Goal: Task Accomplishment & Management: Use online tool/utility

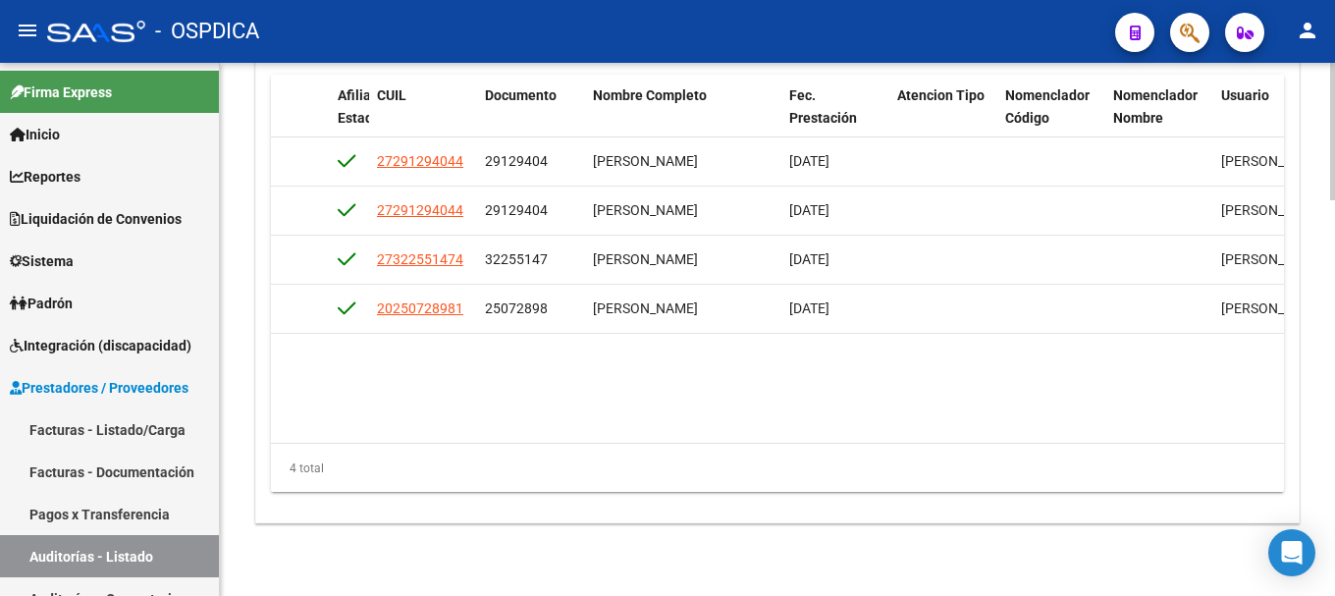
scroll to position [1342, 0]
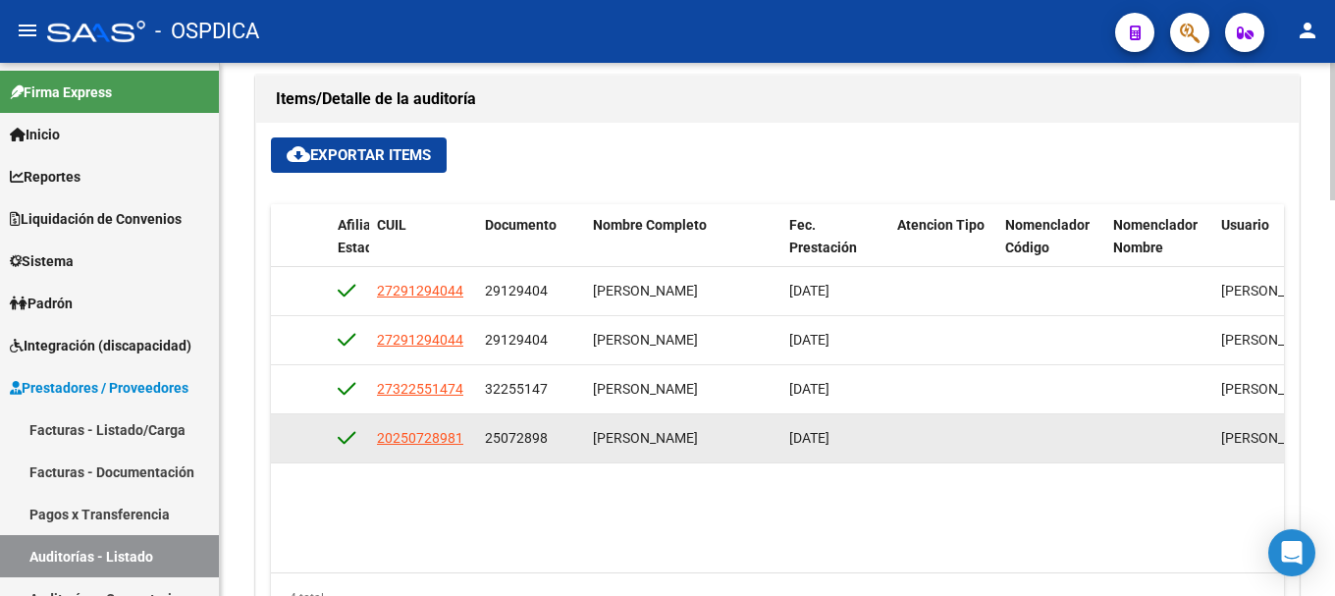
drag, startPoint x: 761, startPoint y: 434, endPoint x: 589, endPoint y: 445, distance: 173.0
click at [589, 445] on datatable-body-cell "[PERSON_NAME]" at bounding box center [683, 438] width 196 height 48
copy span "[PERSON_NAME]"
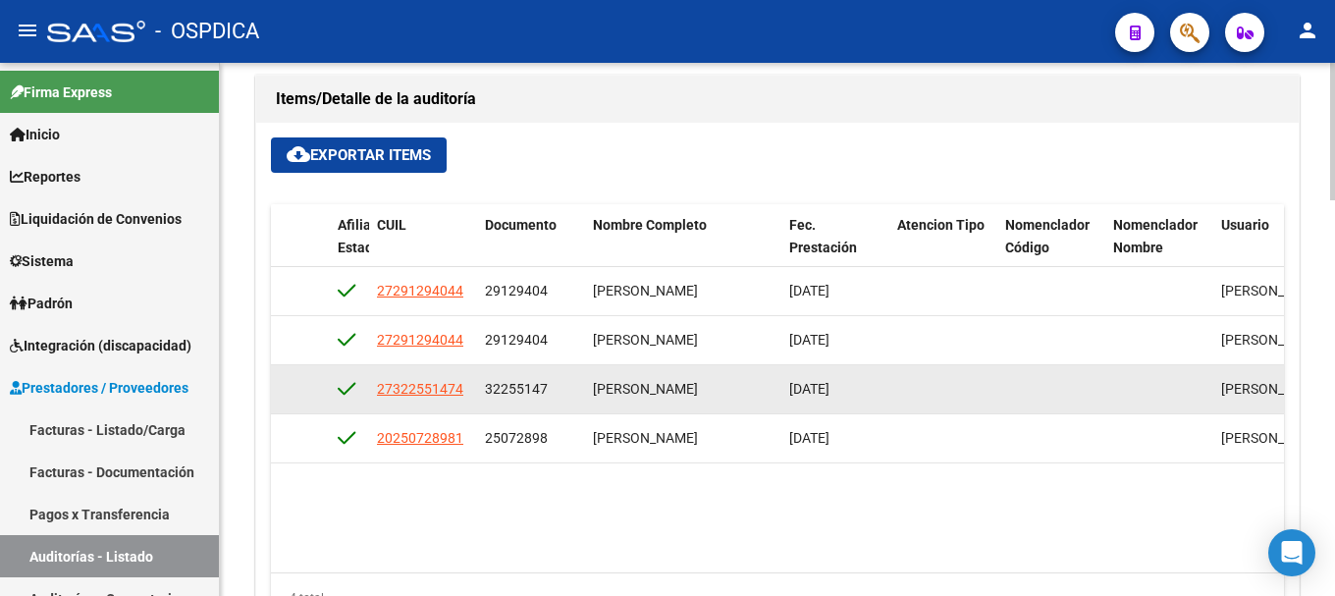
drag, startPoint x: 769, startPoint y: 379, endPoint x: 565, endPoint y: 387, distance: 204.3
click at [565, 387] on div "1291 A07 - BAYRES $ 16.034,00 $ 16.034,00 $ 0,00 18-33225 CON.01 27322551474 32…" at bounding box center [437, 389] width 2649 height 49
copy div "[PERSON_NAME]"
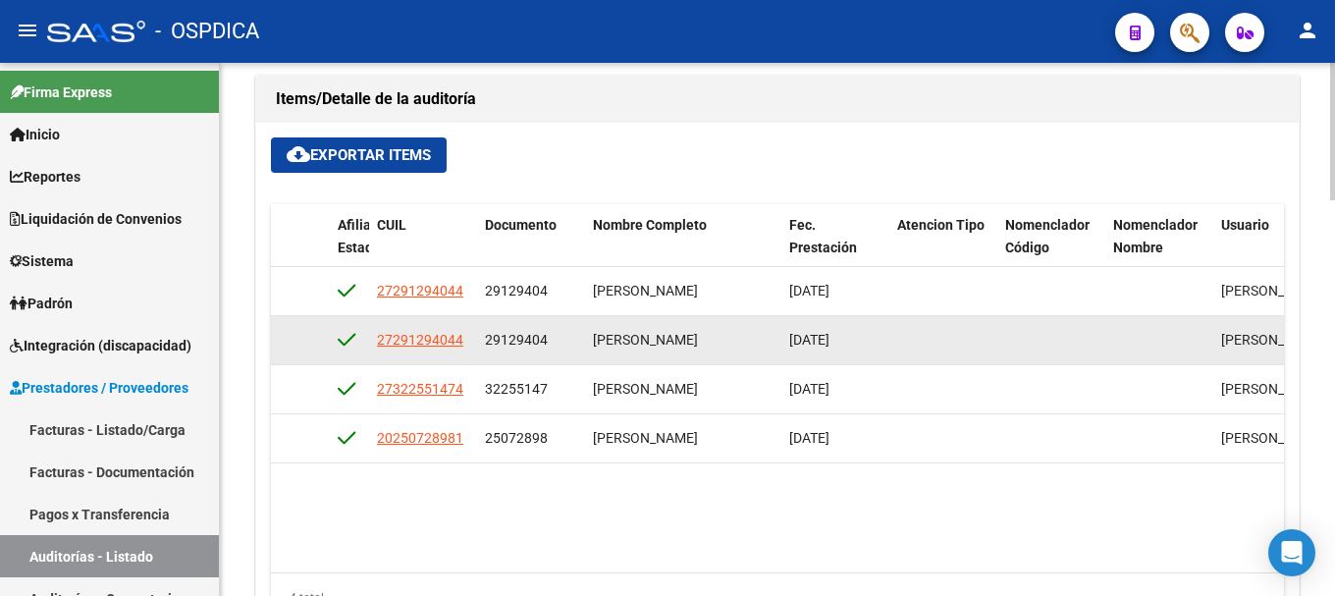
drag, startPoint x: 771, startPoint y: 338, endPoint x: 569, endPoint y: 331, distance: 202.3
click at [569, 331] on div "1292 A07 - BAYRES $ 16.402,00 $ 16.402,00 $ 0,00 18-33225 CON.01 27291294044 29…" at bounding box center [437, 340] width 2649 height 49
copy div "[PERSON_NAME]"
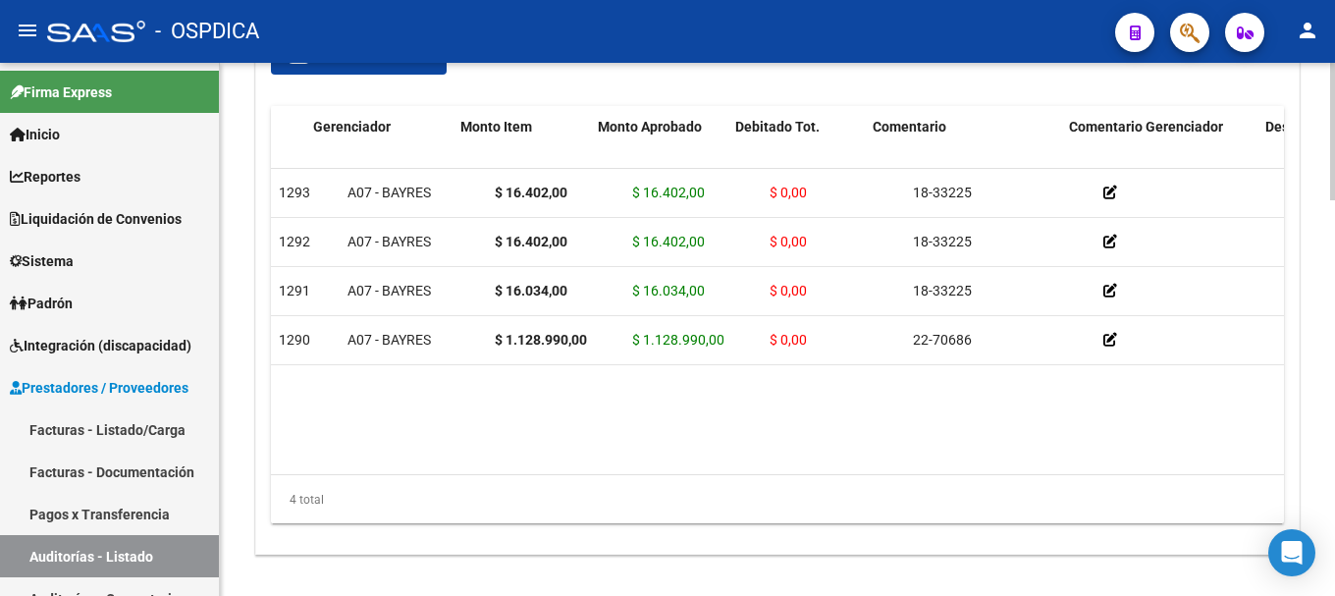
scroll to position [0, 280]
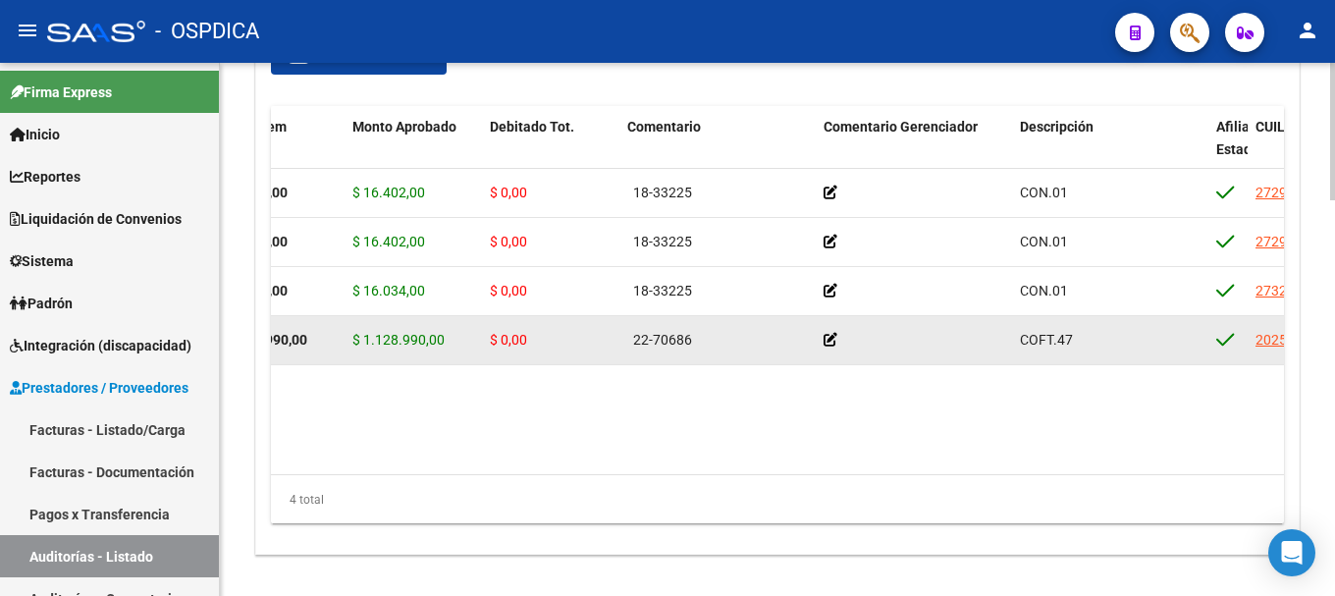
click at [460, 332] on div "$ 1.128.990,00" at bounding box center [413, 340] width 122 height 23
click at [459, 336] on div "$ 1.128.990,00" at bounding box center [413, 340] width 122 height 23
click at [829, 341] on icon at bounding box center [830, 340] width 14 height 14
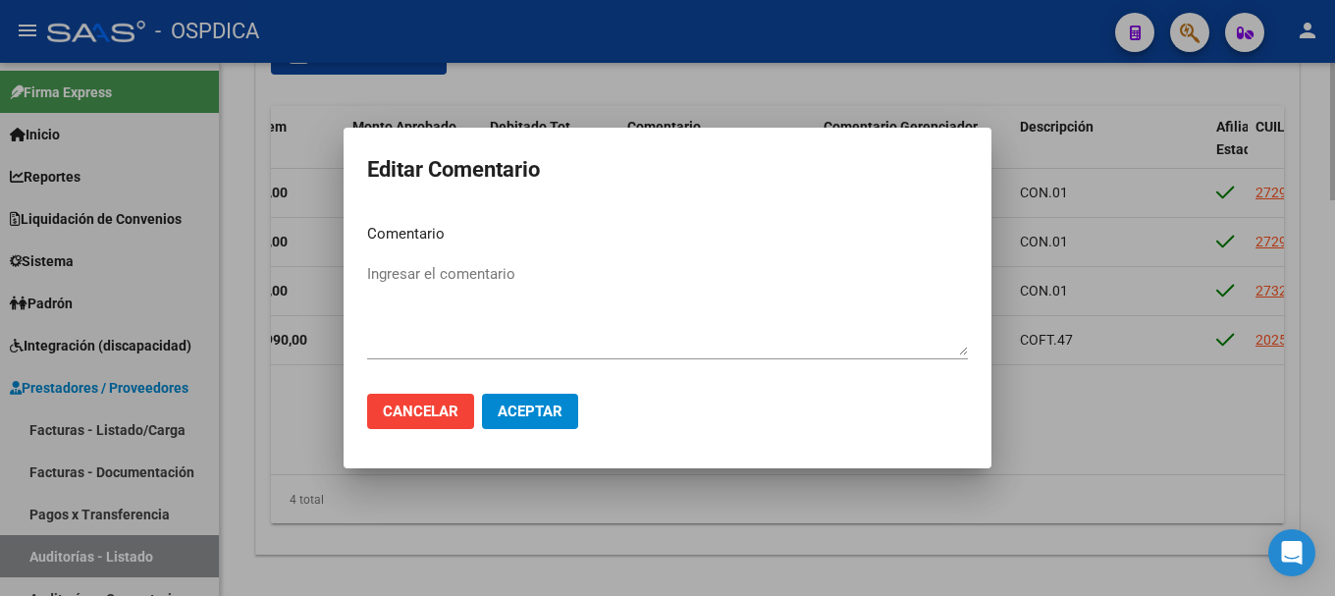
drag, startPoint x: 1188, startPoint y: 350, endPoint x: 1127, endPoint y: 386, distance: 70.4
click at [1187, 353] on div at bounding box center [667, 298] width 1335 height 596
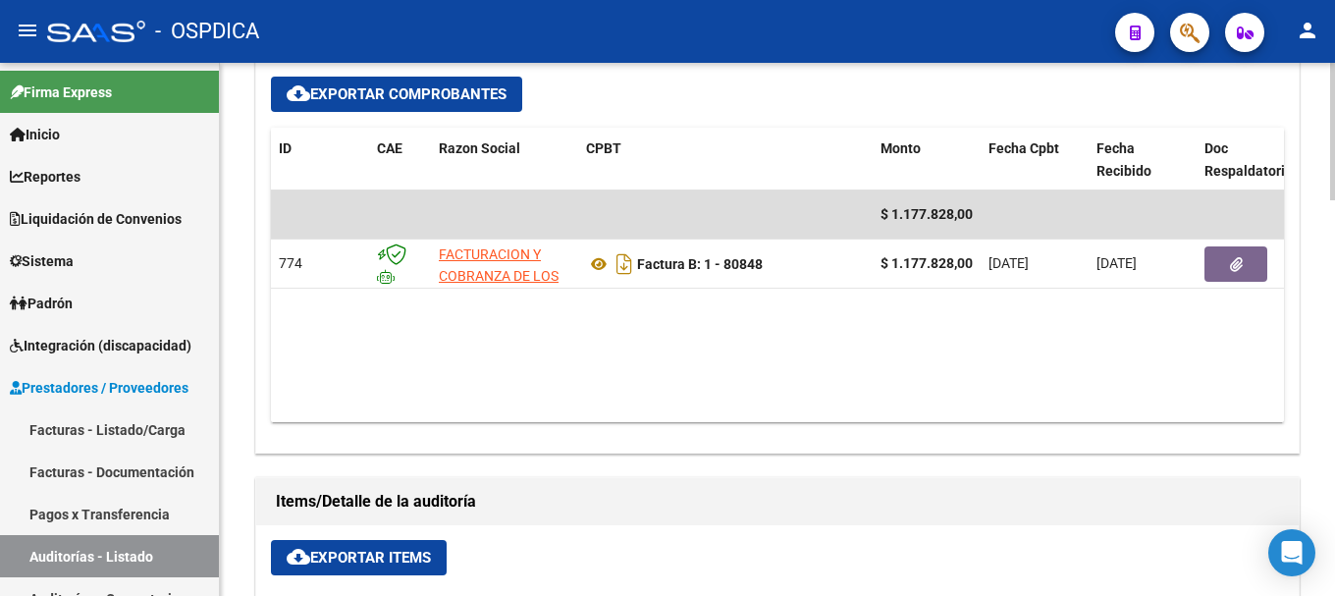
scroll to position [852, 0]
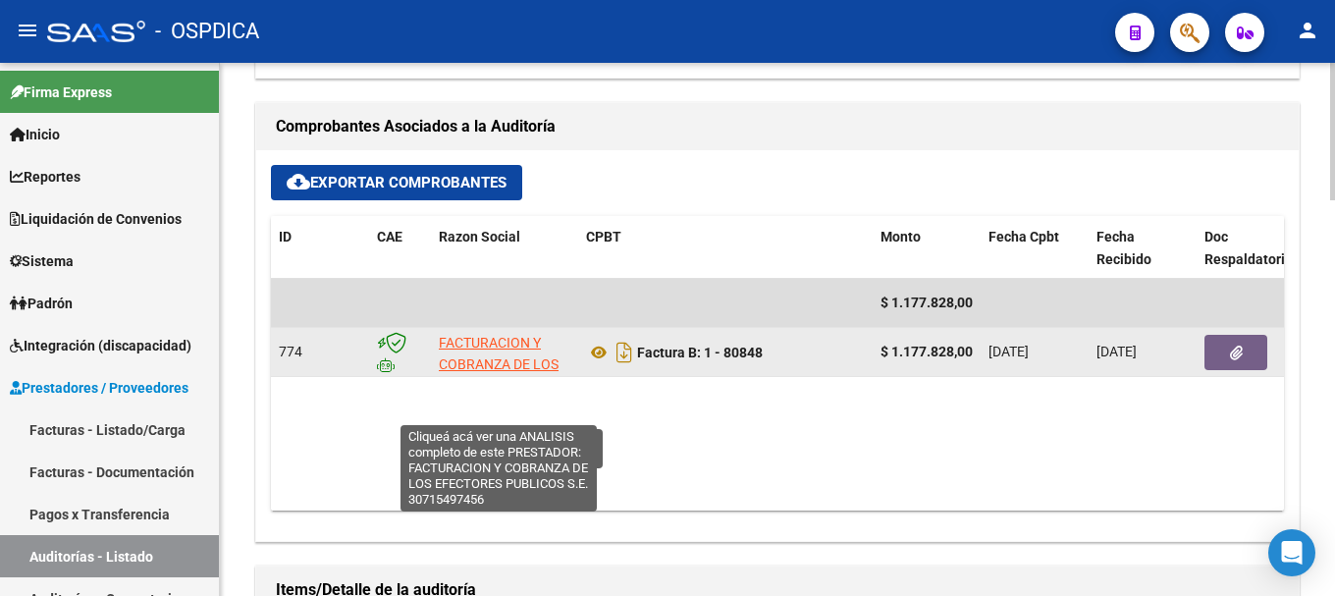
click at [500, 344] on span "FACTURACION Y COBRANZA DE LOS EFECTORES PUBLICOS S.E." at bounding box center [499, 376] width 120 height 82
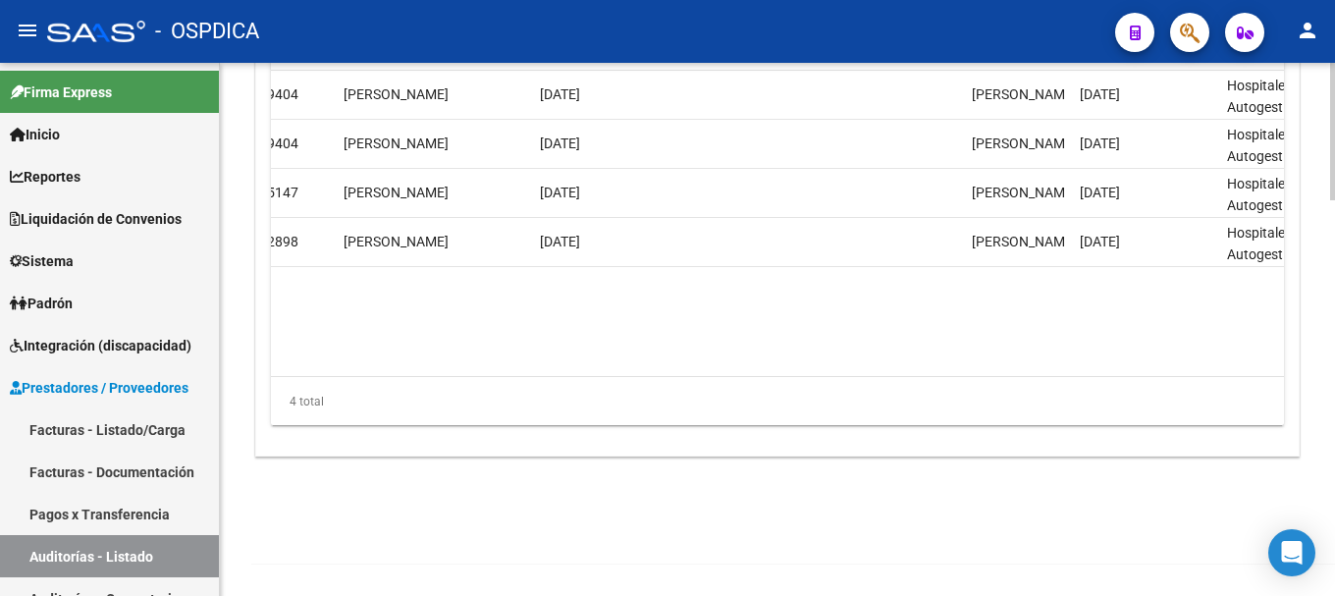
scroll to position [0, 1290]
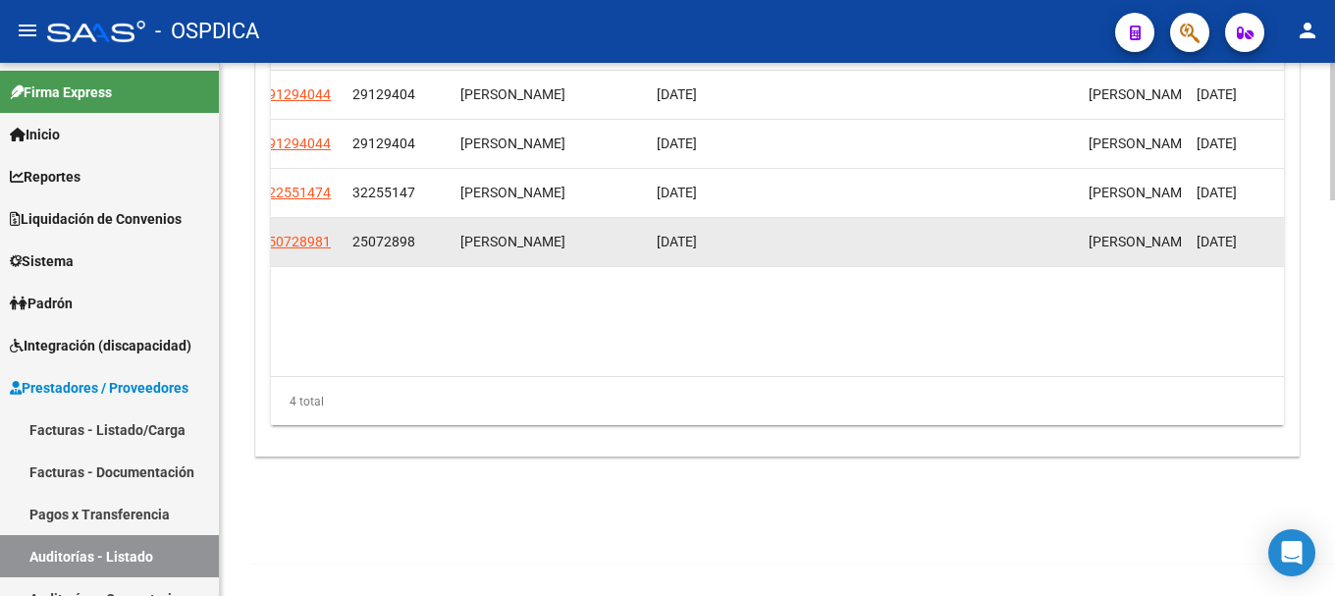
drag, startPoint x: 638, startPoint y: 244, endPoint x: 452, endPoint y: 232, distance: 185.9
click at [452, 232] on datatable-body-cell "[PERSON_NAME]" at bounding box center [550, 242] width 196 height 48
copy span "[PERSON_NAME]"
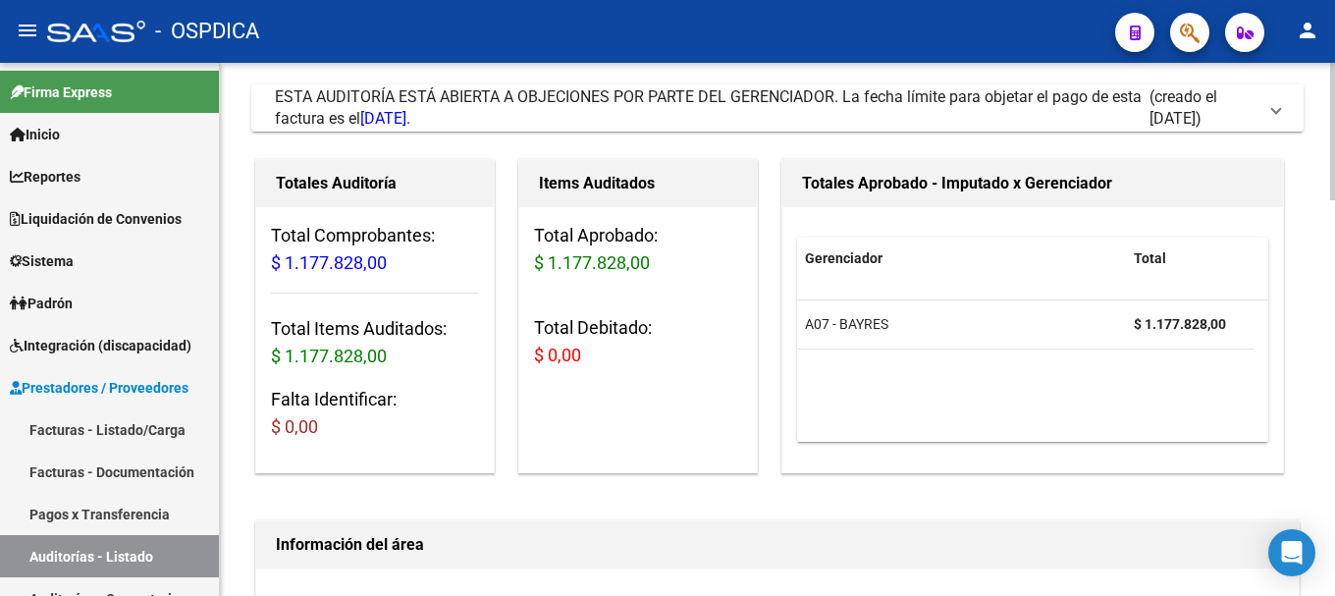
scroll to position [0, 0]
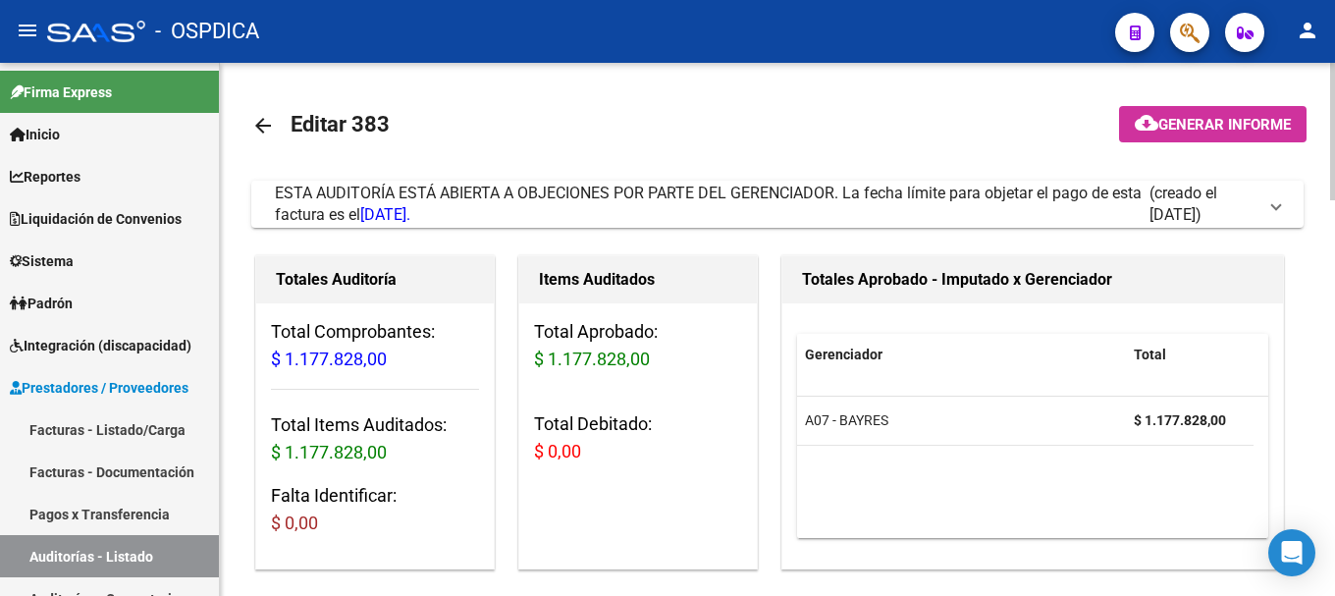
click at [361, 431] on h3 "Total Items Auditados: $ 1.177.828,00" at bounding box center [375, 438] width 208 height 55
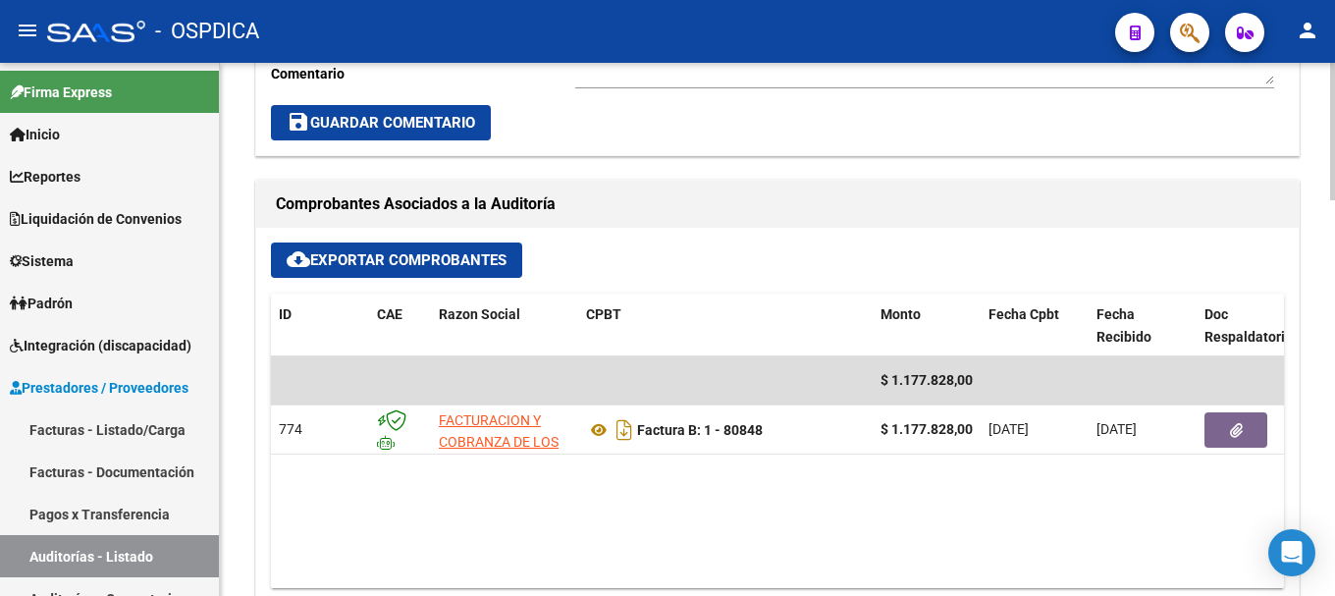
scroll to position [883, 0]
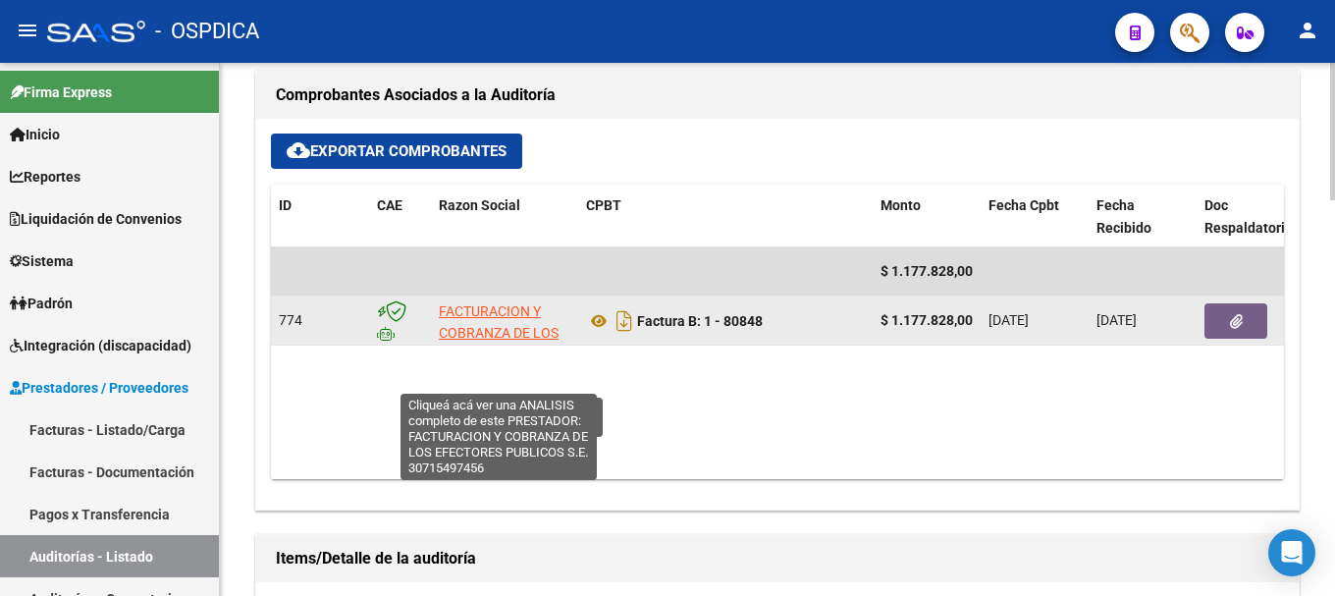
click at [517, 306] on span "FACTURACION Y COBRANZA DE LOS EFECTORES PUBLICOS S.E." at bounding box center [499, 344] width 120 height 82
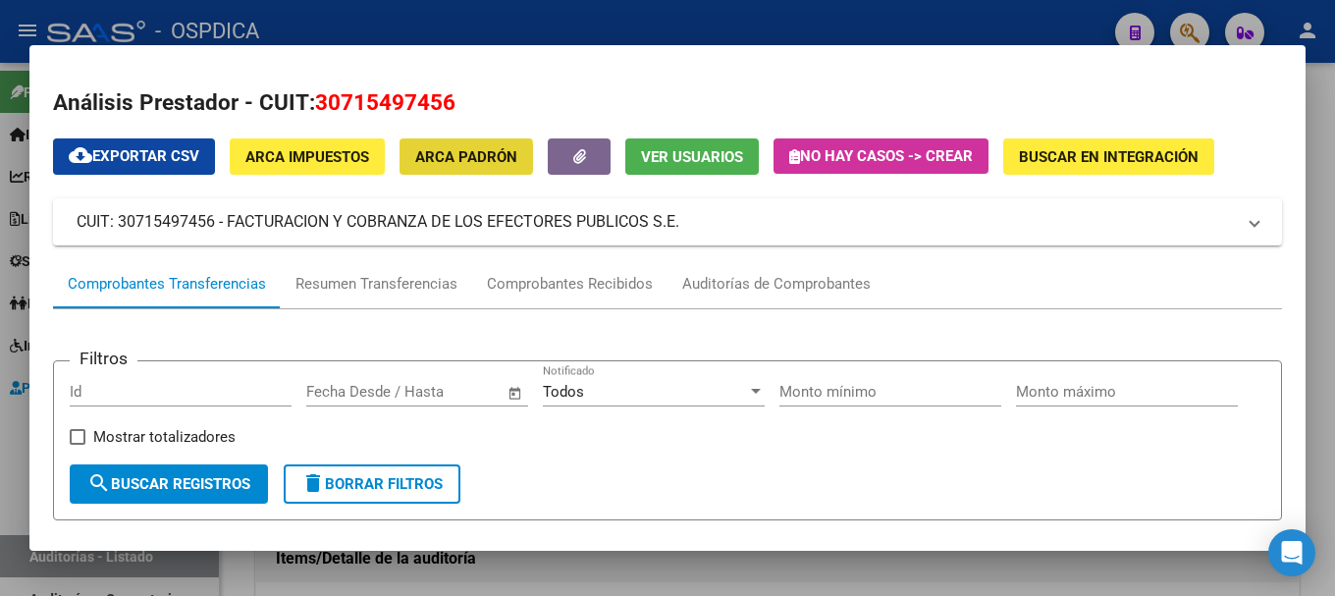
click at [460, 157] on span "ARCA Padrón" at bounding box center [466, 157] width 102 height 18
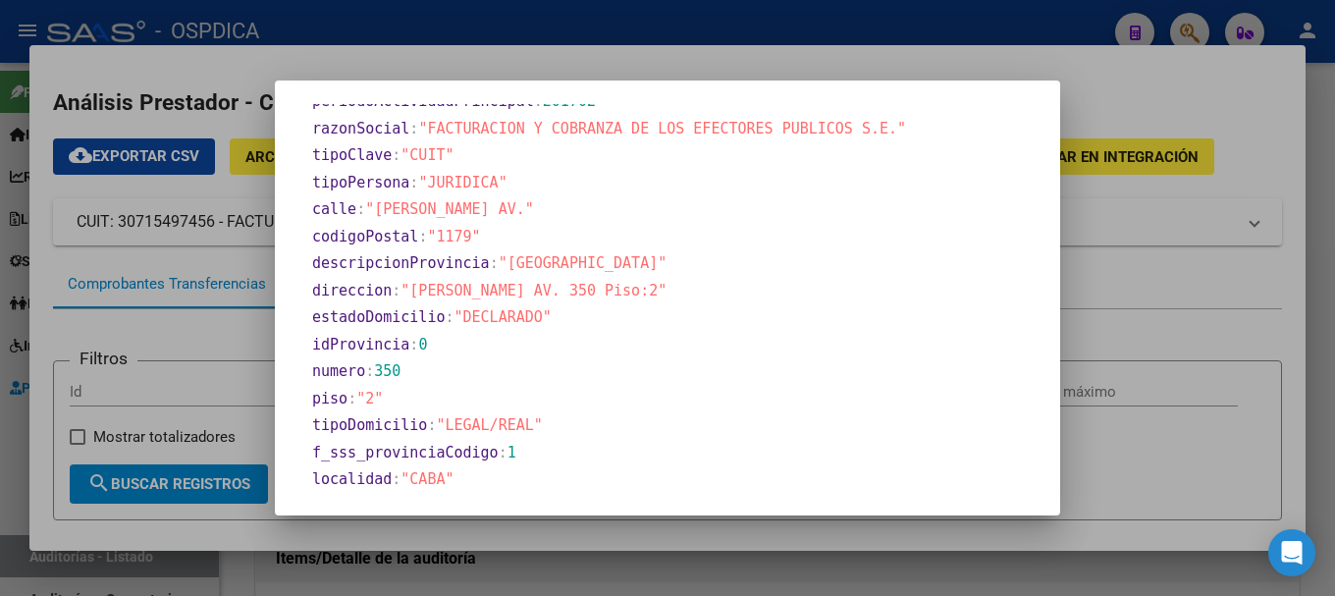
scroll to position [971, 0]
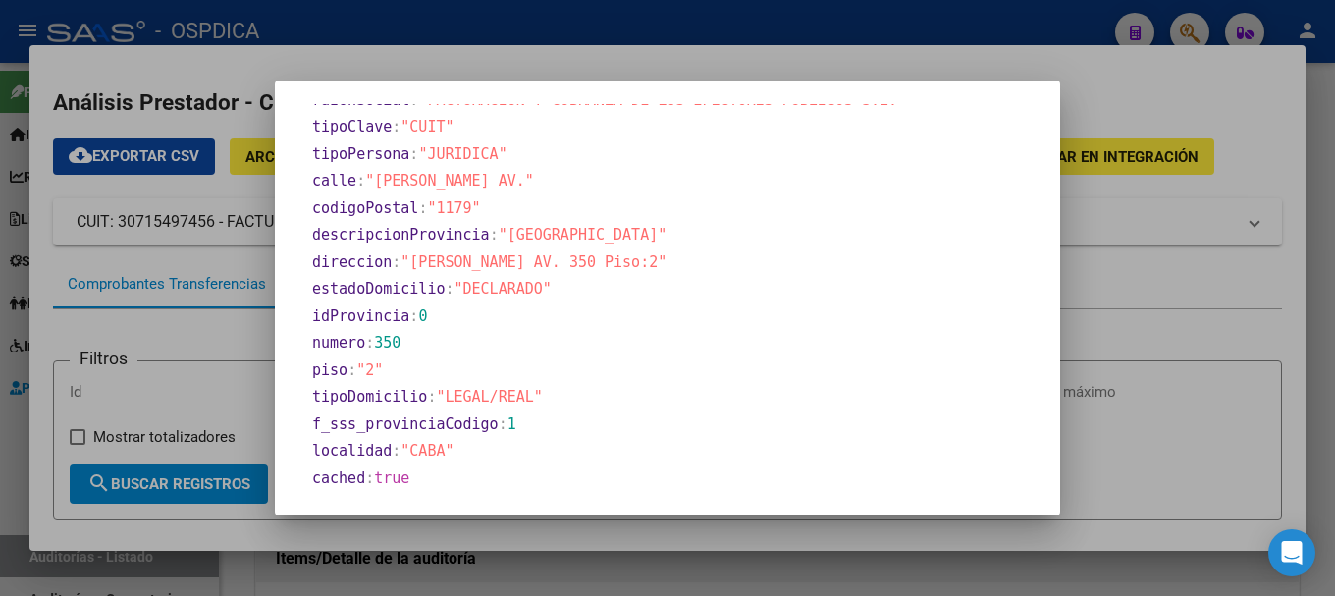
click at [1180, 292] on div at bounding box center [667, 298] width 1335 height 596
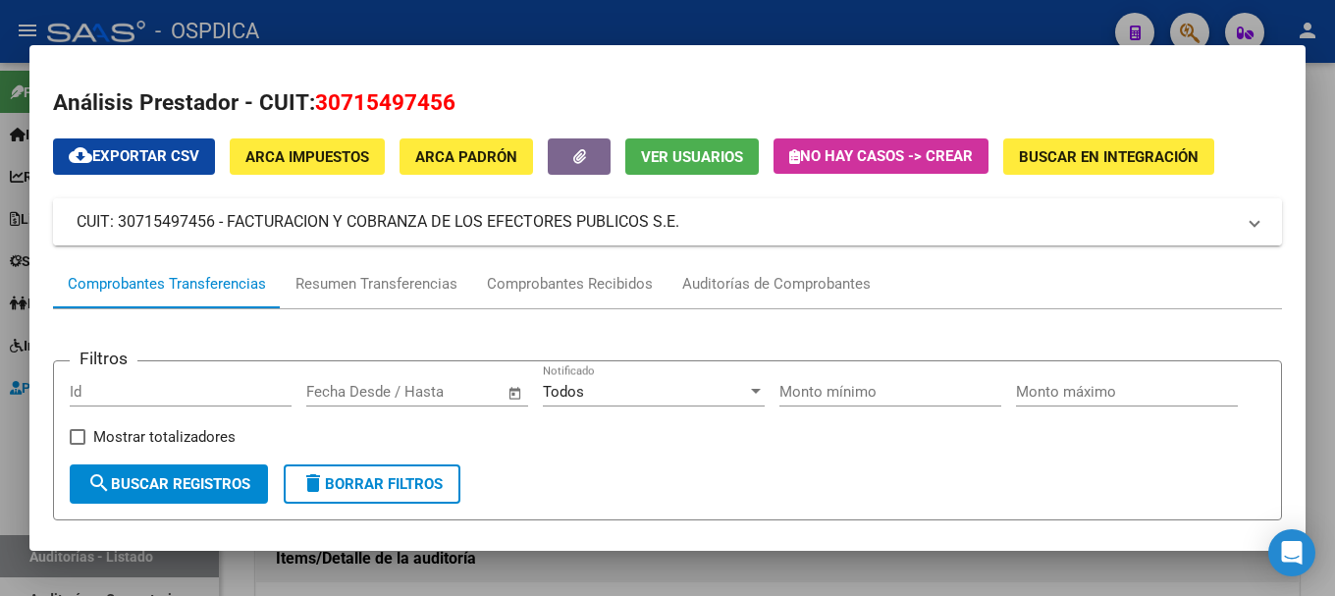
click at [1250, 227] on span at bounding box center [1254, 222] width 8 height 24
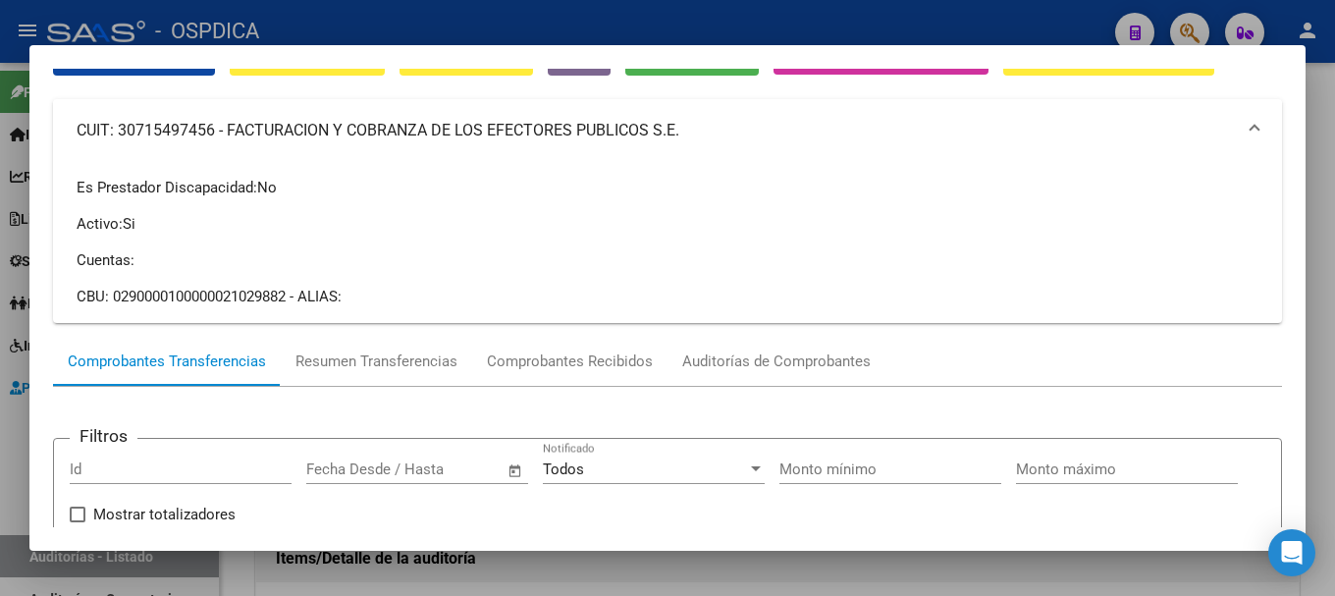
scroll to position [0, 0]
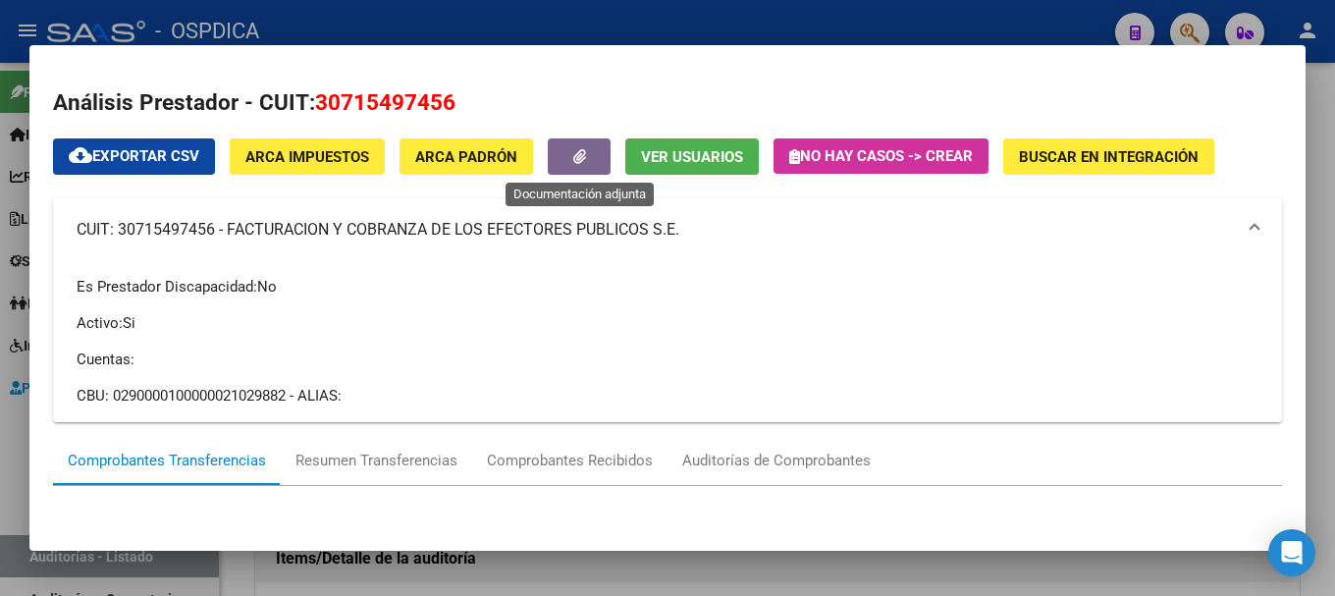
click at [580, 149] on icon "button" at bounding box center [579, 156] width 13 height 15
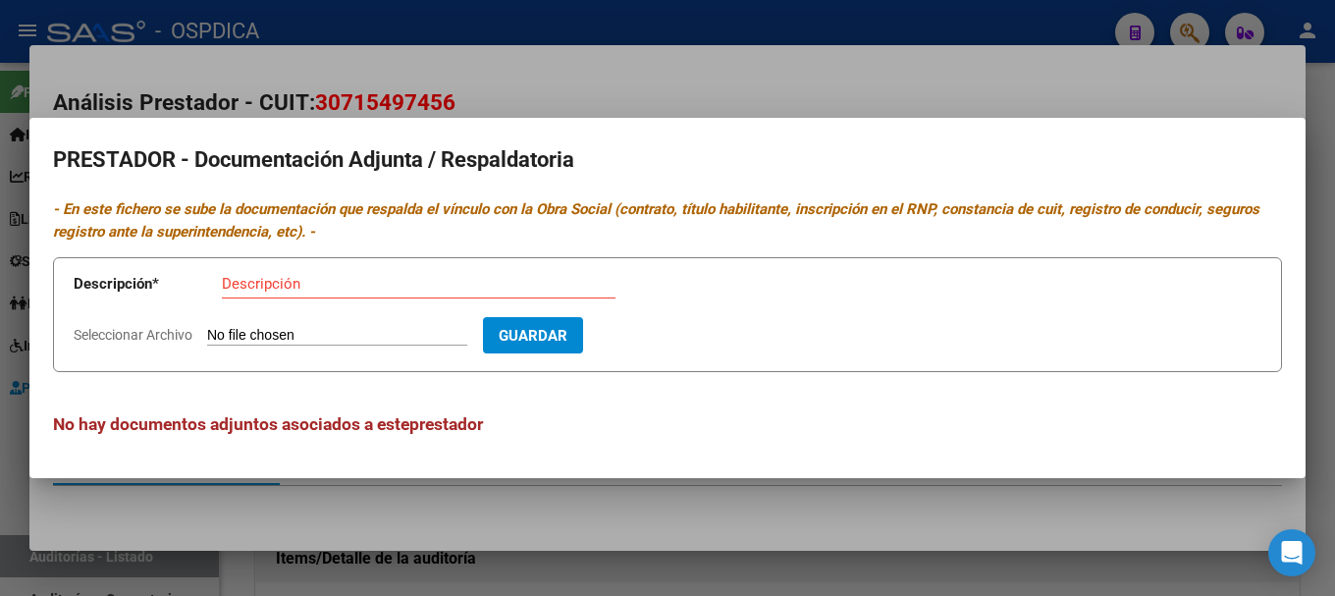
drag, startPoint x: 377, startPoint y: 530, endPoint x: 331, endPoint y: 445, distance: 96.2
click at [376, 530] on div at bounding box center [667, 298] width 1335 height 596
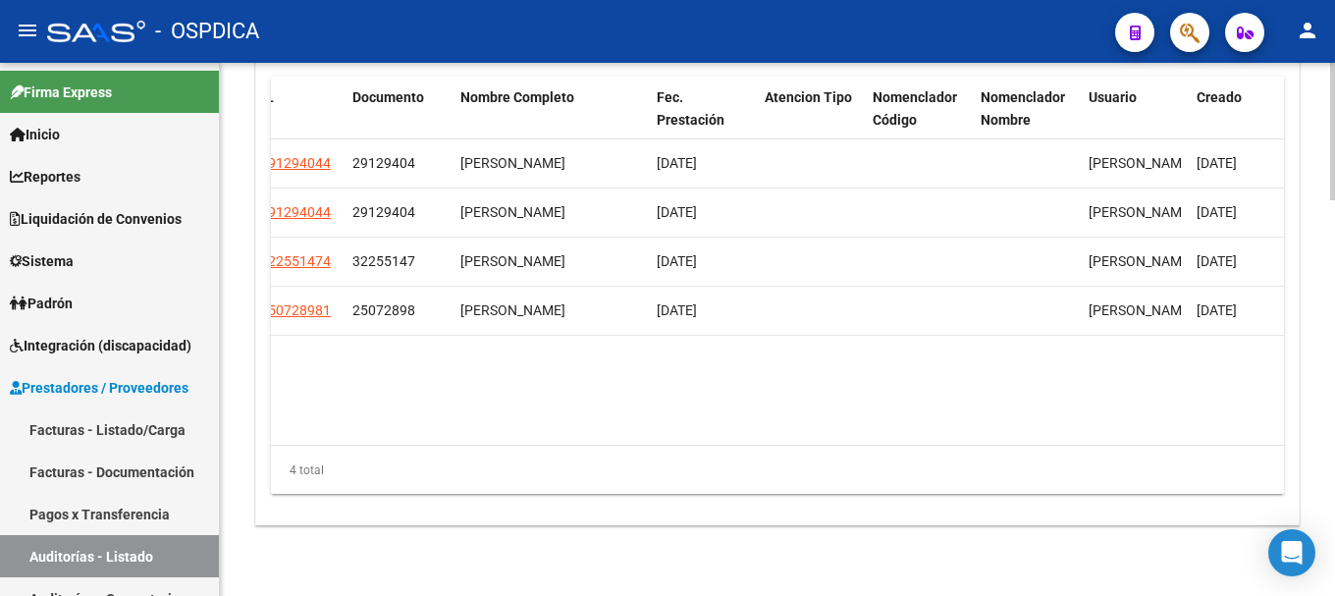
scroll to position [1472, 0]
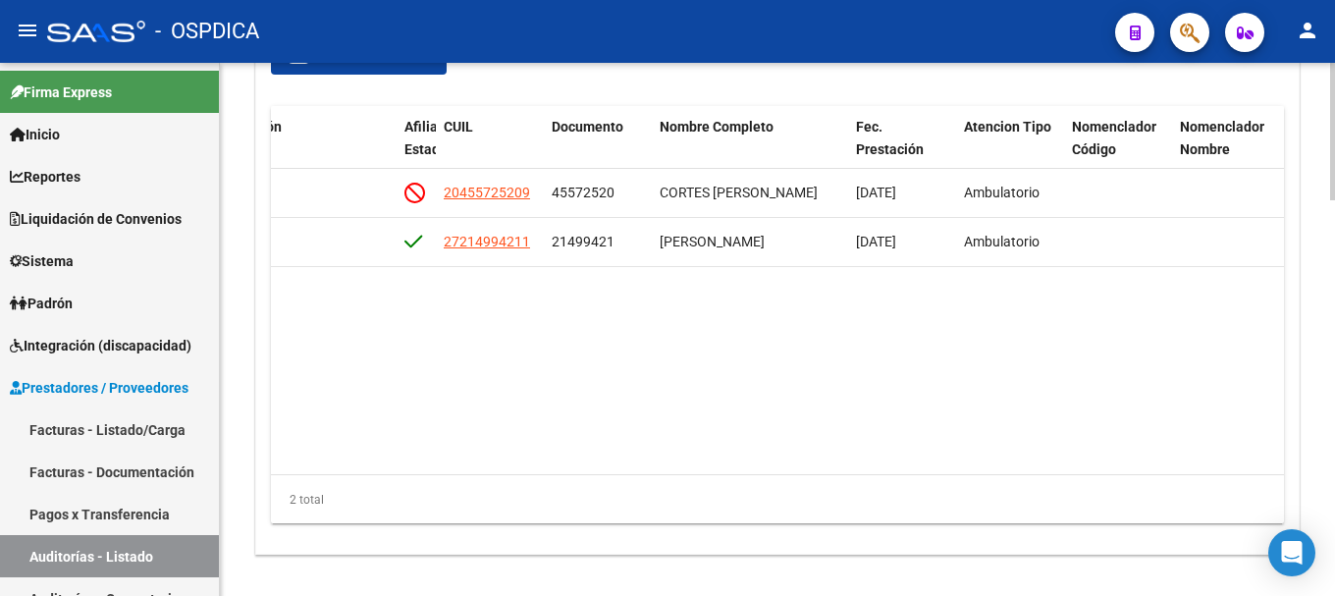
scroll to position [0, 1102]
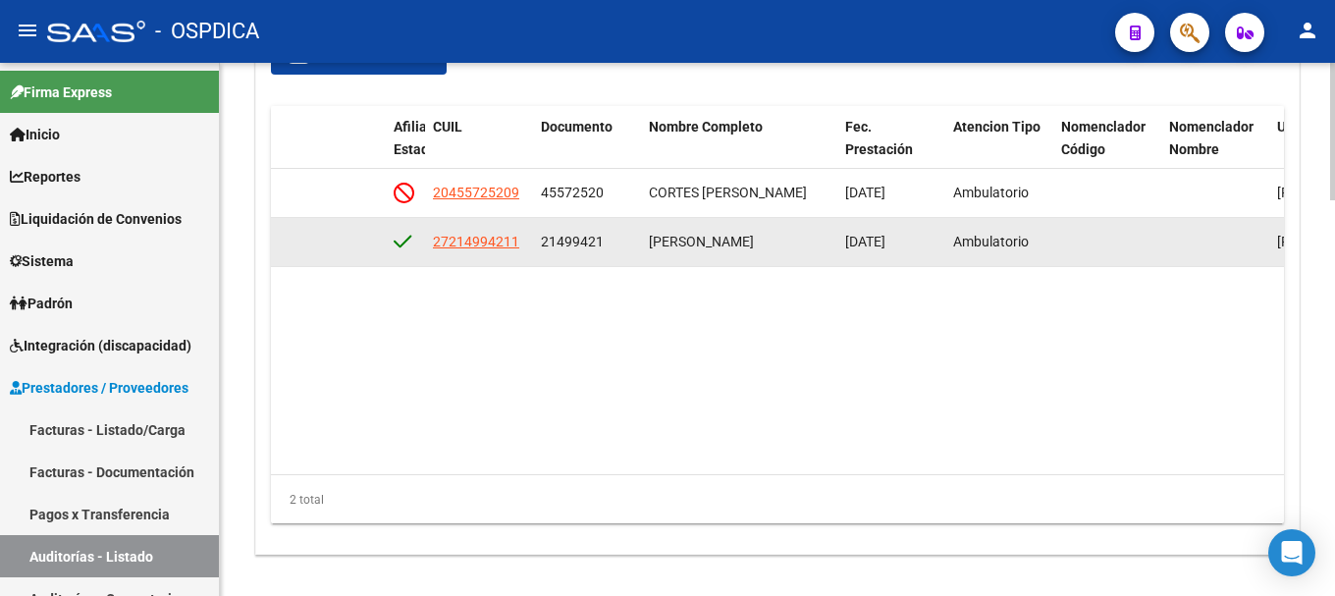
drag, startPoint x: 804, startPoint y: 241, endPoint x: 627, endPoint y: 249, distance: 176.8
click at [627, 249] on div "1655 A07 - BAYRES $ 120.167,00 $ 120.167,00 $ 0,00 27214994211 21499421 RODRIGU…" at bounding box center [493, 242] width 2649 height 49
click at [573, 260] on datatable-body-cell "21499421" at bounding box center [587, 242] width 108 height 48
drag, startPoint x: 571, startPoint y: 244, endPoint x: 533, endPoint y: 245, distance: 38.3
click at [533, 245] on datatable-body-cell "21499421" at bounding box center [587, 242] width 108 height 48
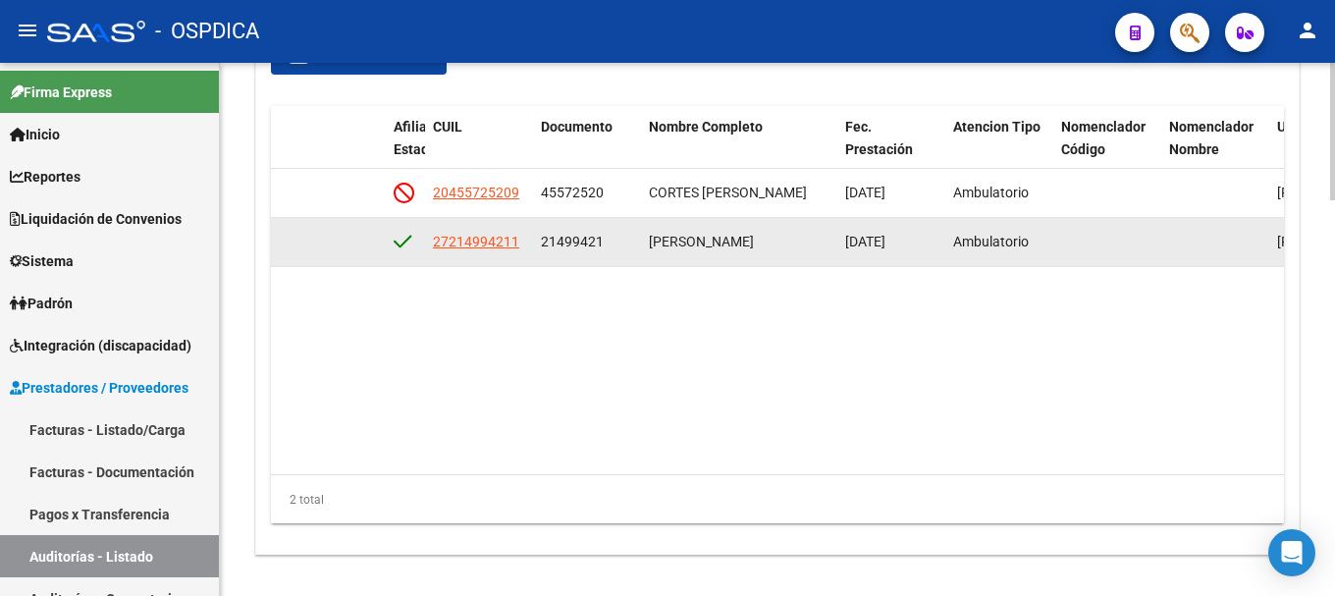
copy span "21499421"
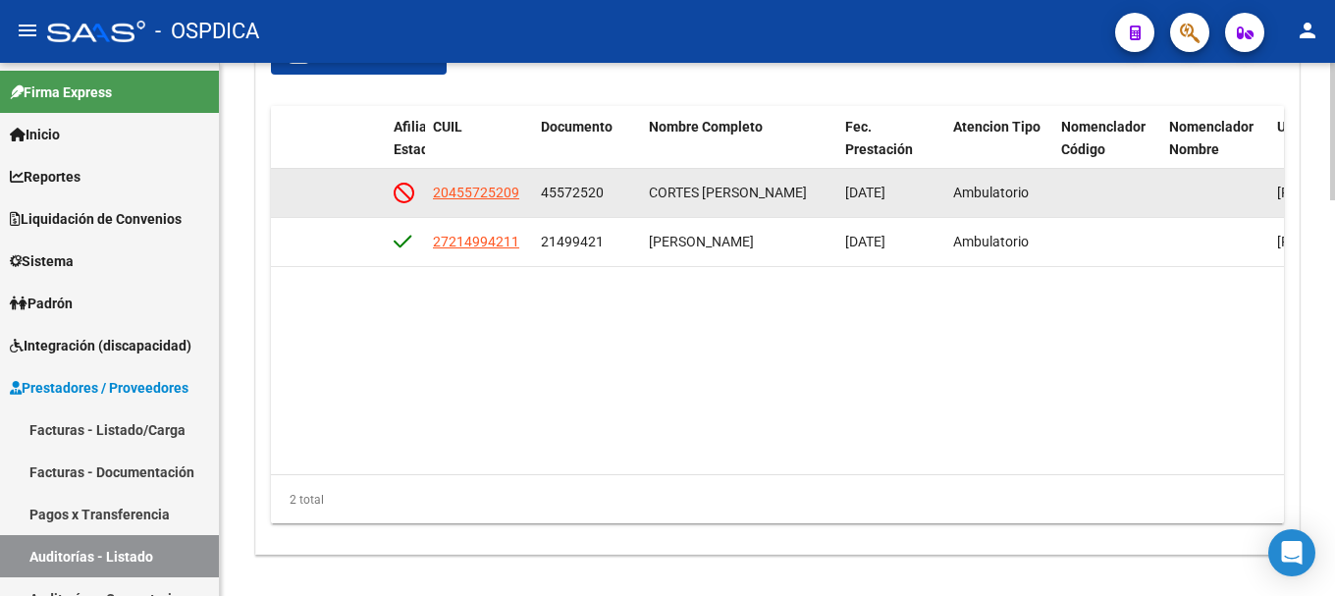
drag, startPoint x: 612, startPoint y: 190, endPoint x: 525, endPoint y: 192, distance: 87.4
click at [525, 192] on div "1656 A07 - BAYRES $ 200.428,00 $ 200.428,00 $ 0,00 20455725209 45572520 CORTES …" at bounding box center [493, 193] width 2649 height 49
copy div "45572520"
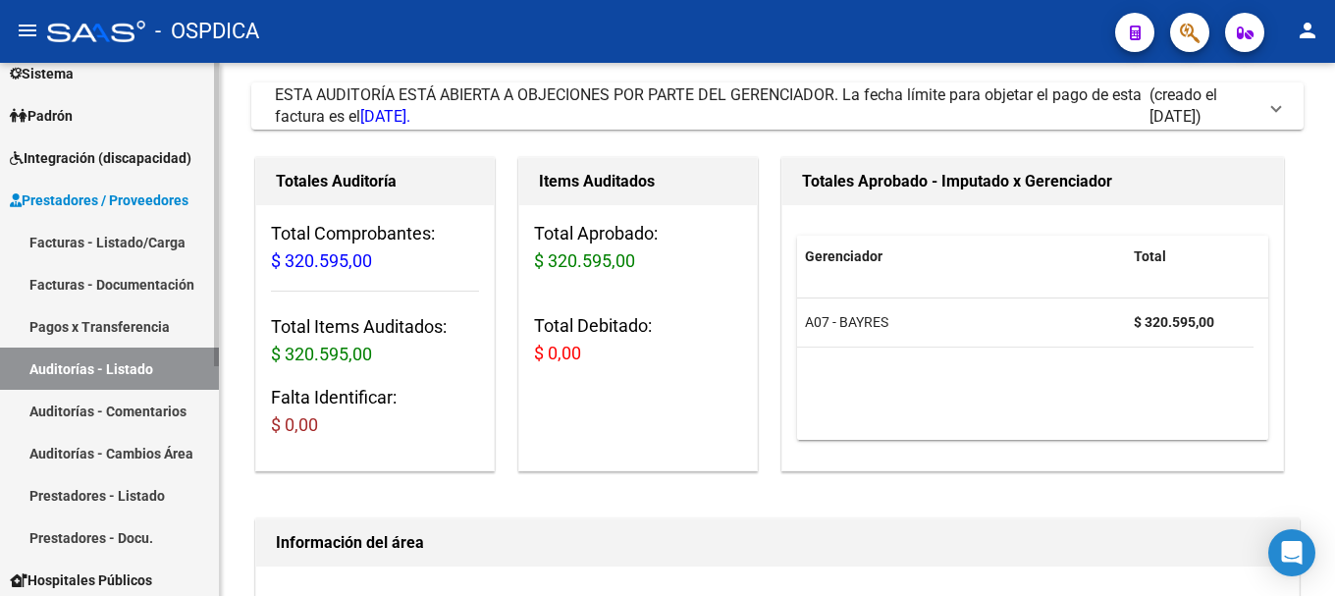
scroll to position [196, 0]
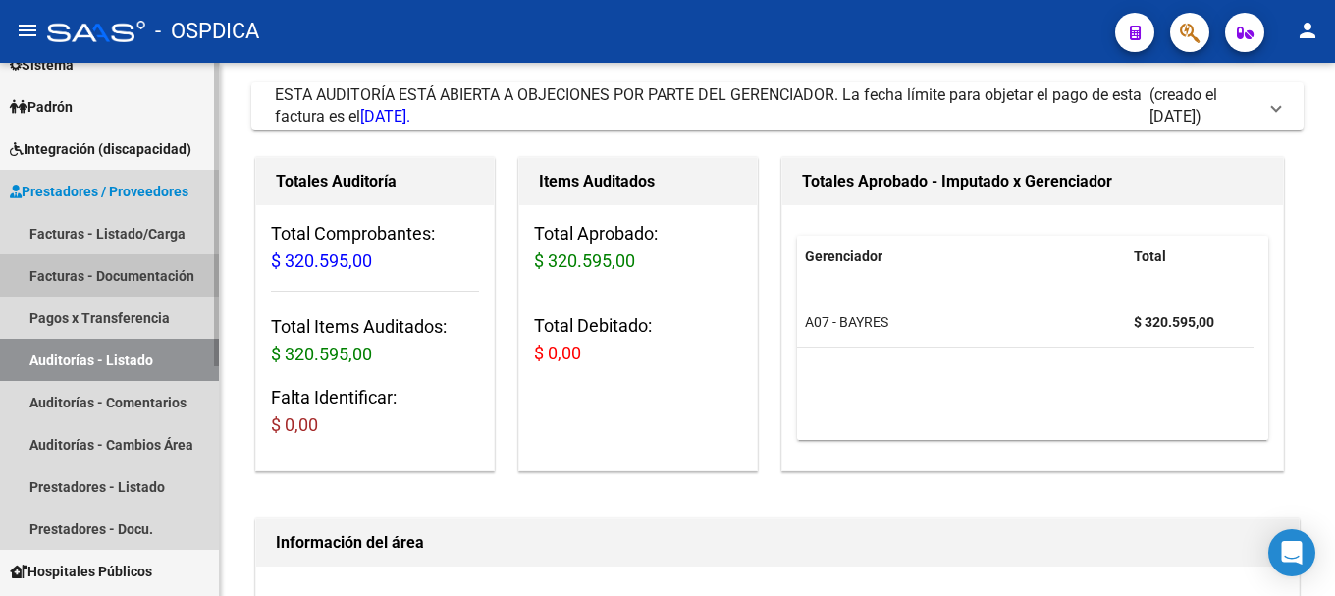
click at [142, 269] on link "Facturas - Documentación" at bounding box center [109, 275] width 219 height 42
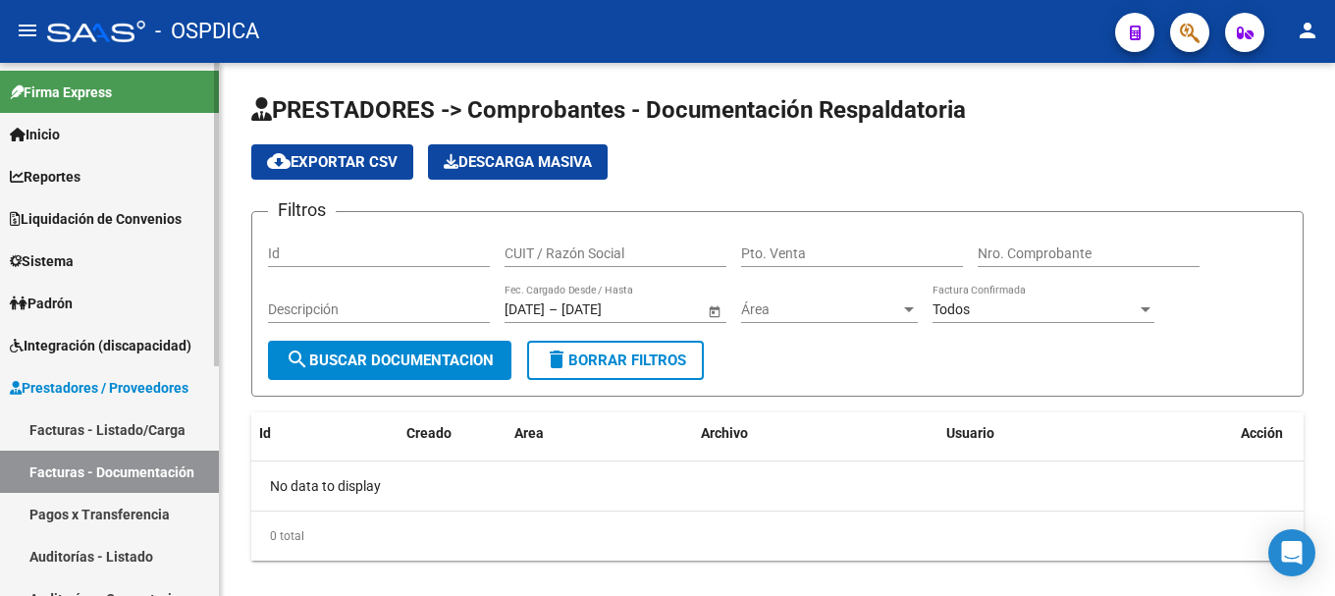
click at [98, 93] on span "Firma Express" at bounding box center [61, 92] width 102 height 22
click at [60, 131] on span "Inicio" at bounding box center [35, 135] width 50 height 22
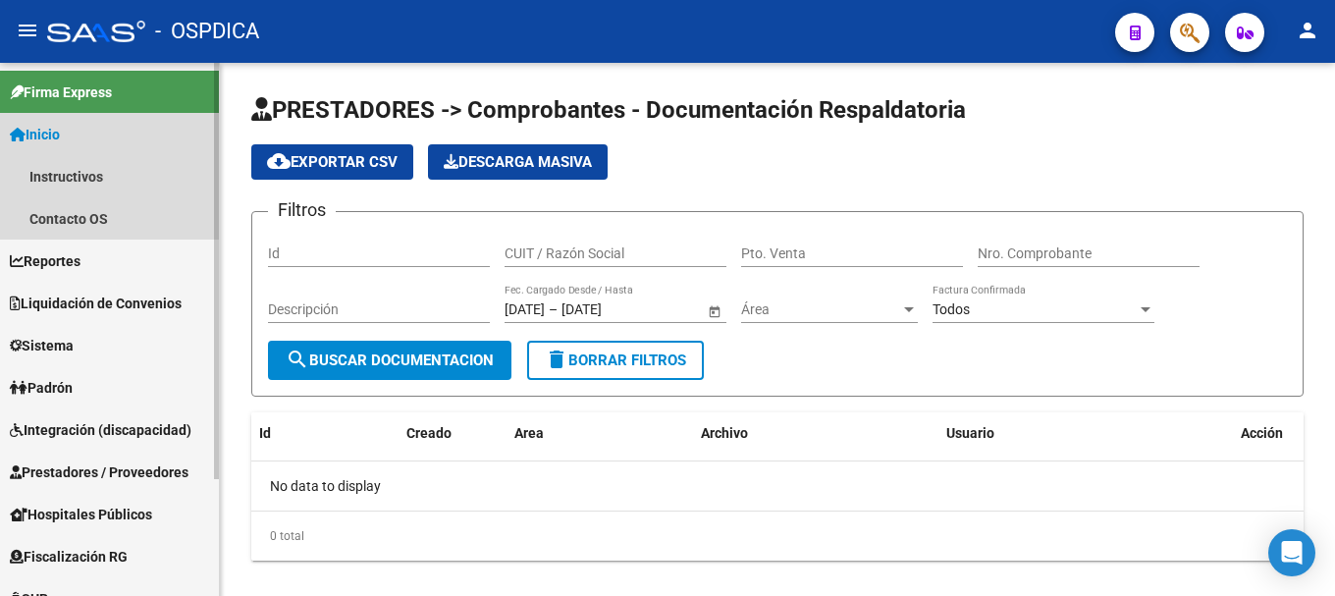
click at [83, 132] on link "Inicio" at bounding box center [109, 134] width 219 height 42
